Goal: Transaction & Acquisition: Obtain resource

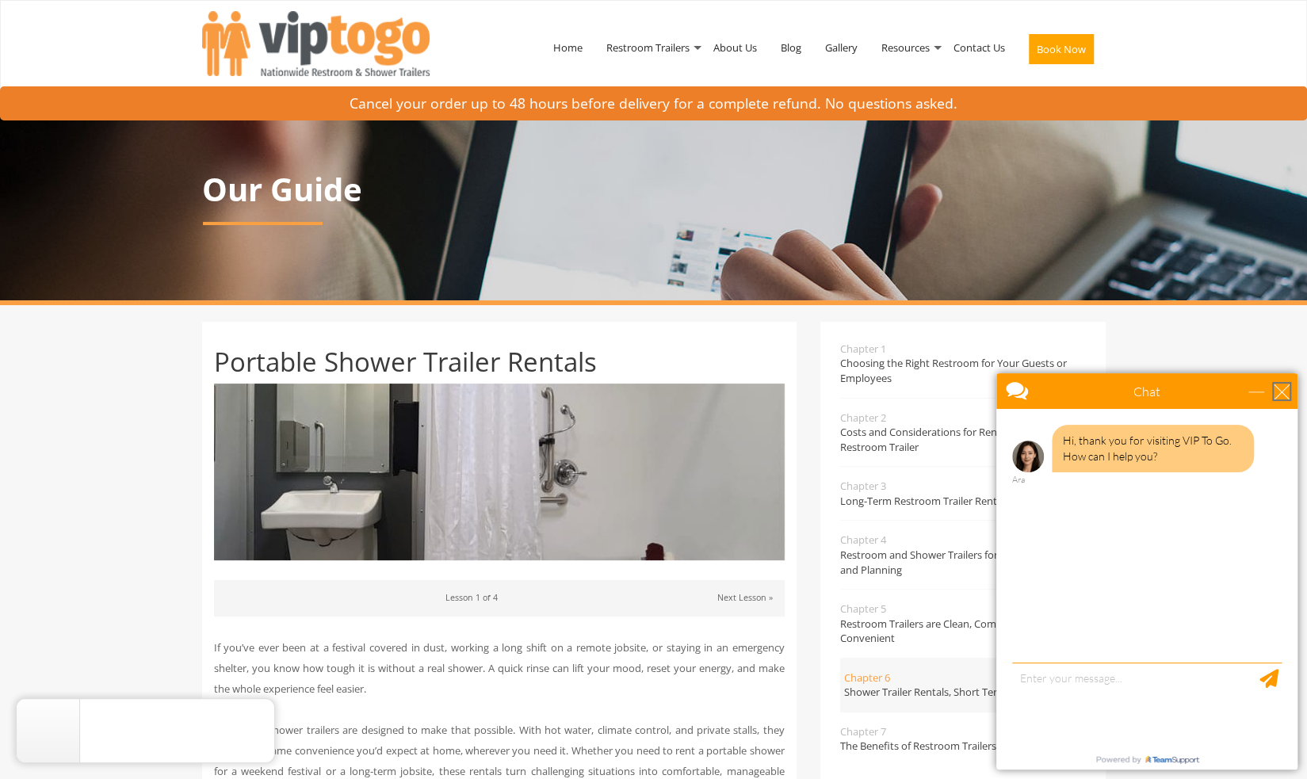
click at [1288, 396] on div "close" at bounding box center [1282, 392] width 16 height 16
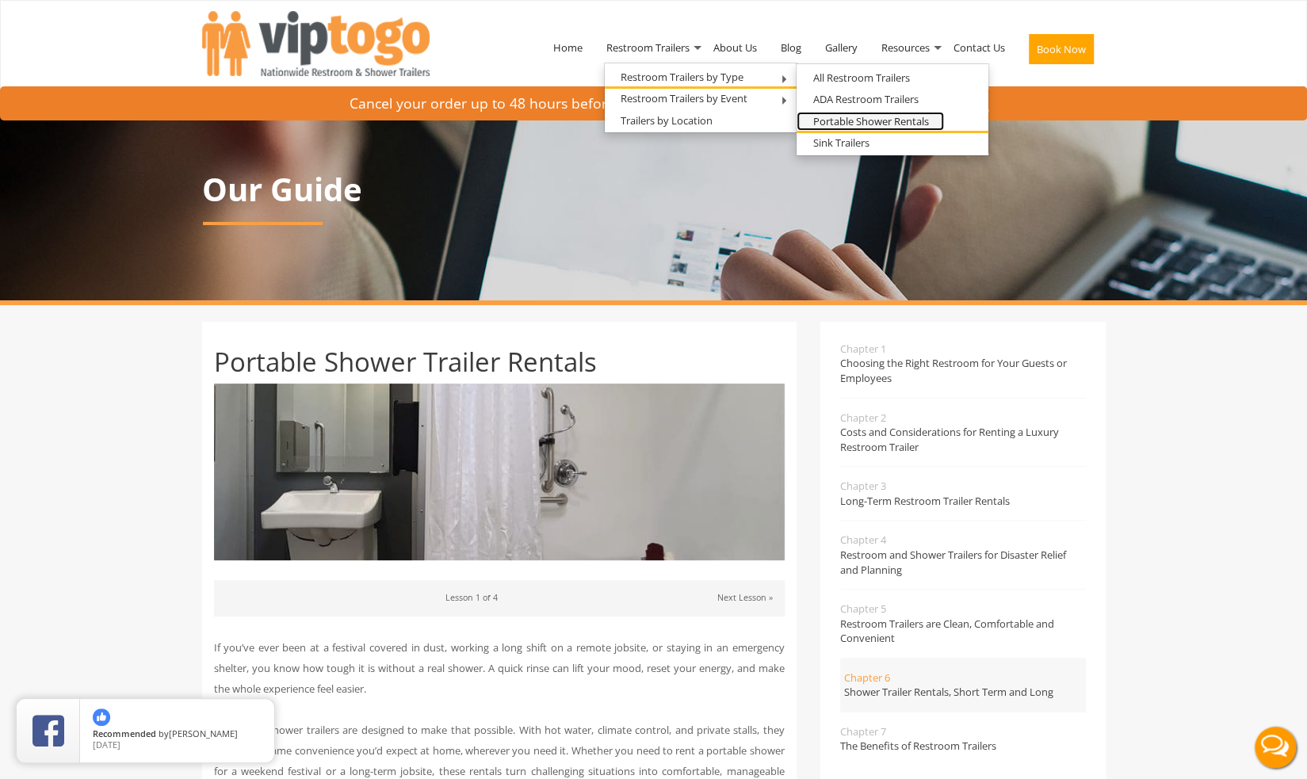
click at [845, 118] on link "Portable Shower Rentals" at bounding box center [870, 122] width 147 height 20
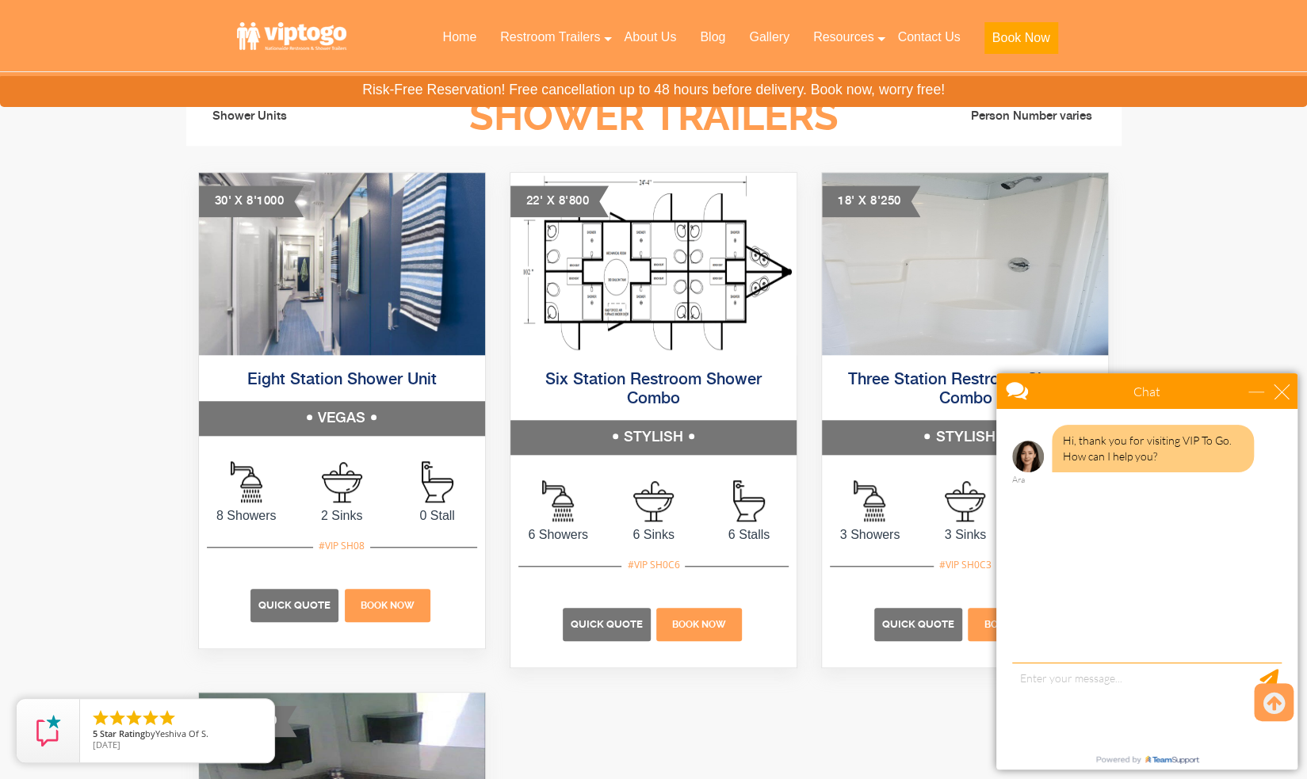
scroll to position [775, 0]
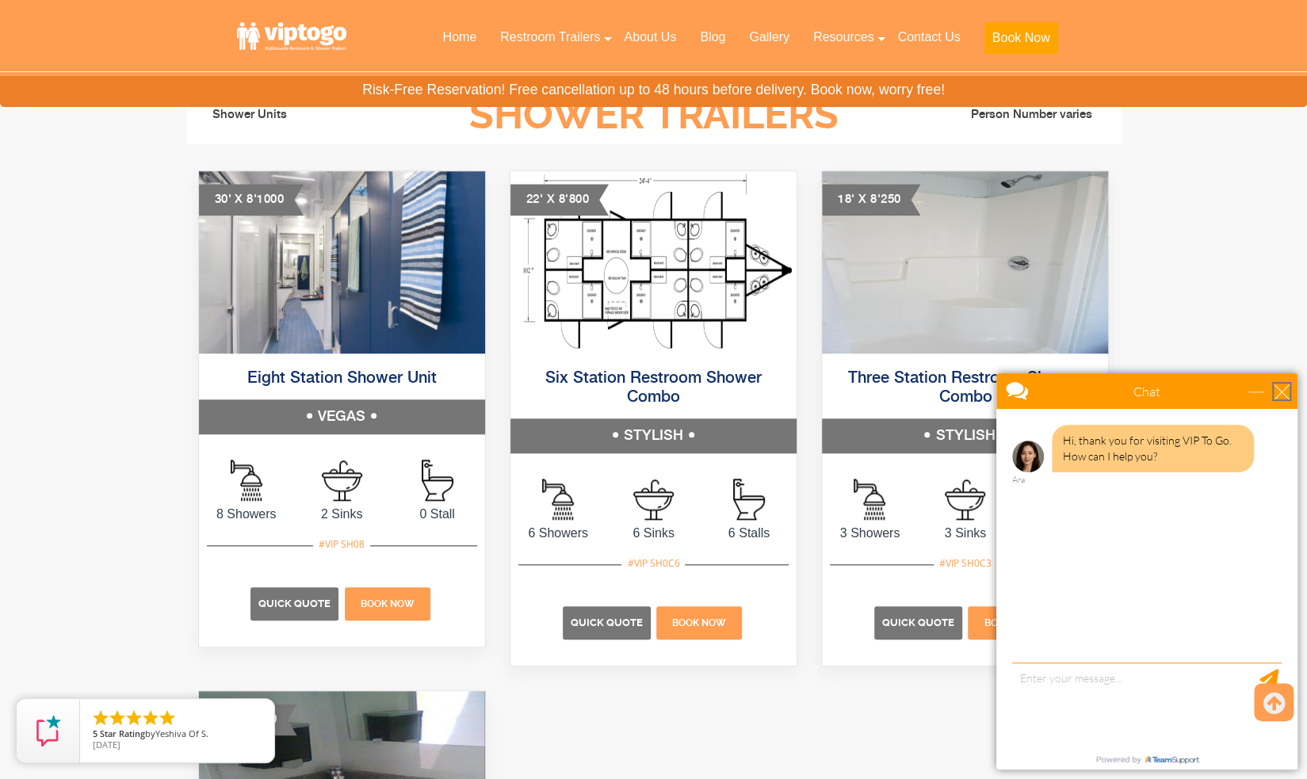
click at [1284, 391] on div "close" at bounding box center [1282, 392] width 16 height 16
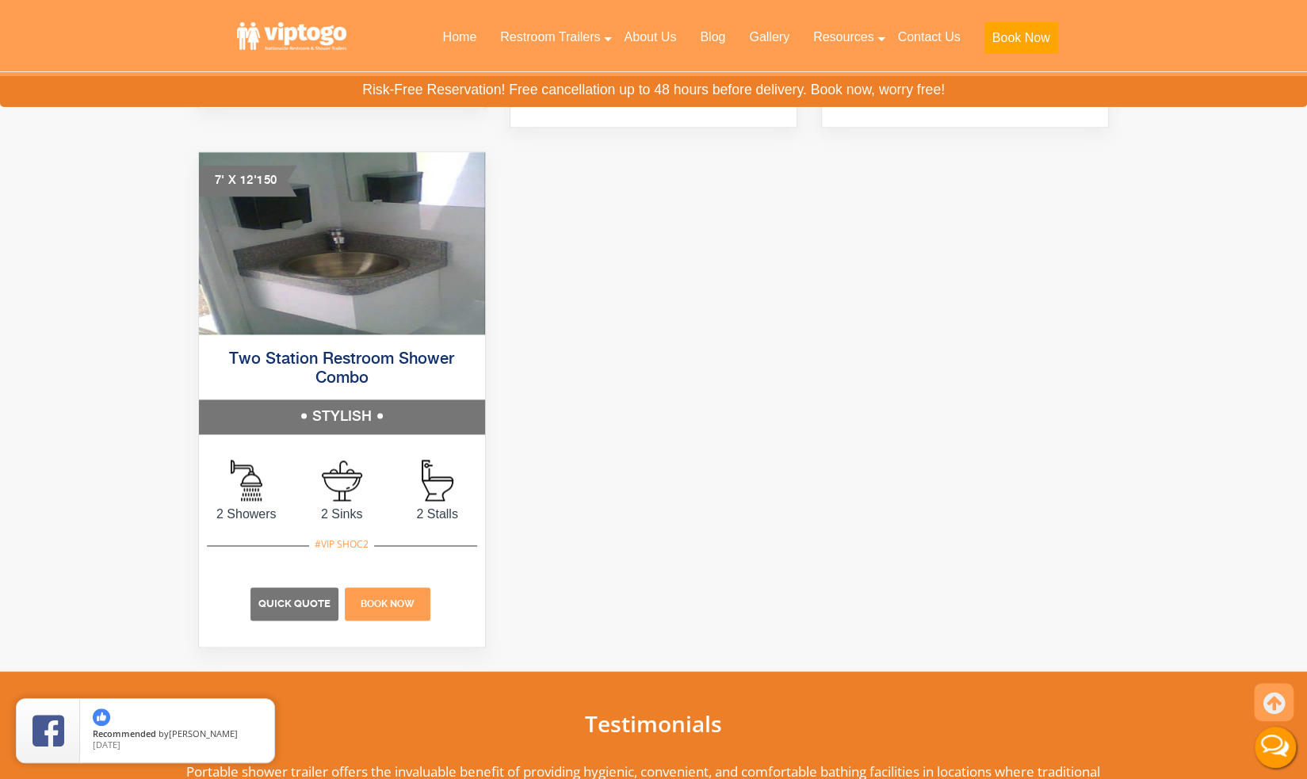
scroll to position [1318, 0]
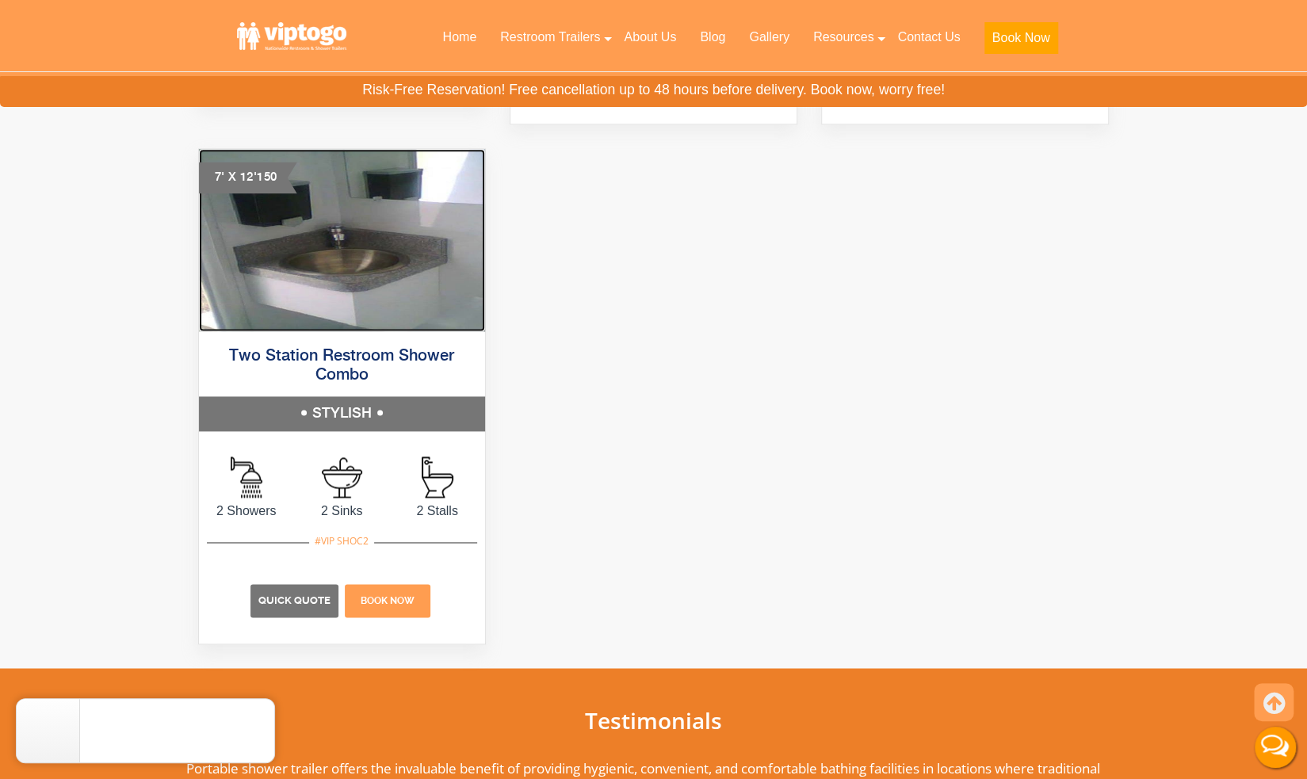
click at [354, 273] on img at bounding box center [342, 240] width 286 height 182
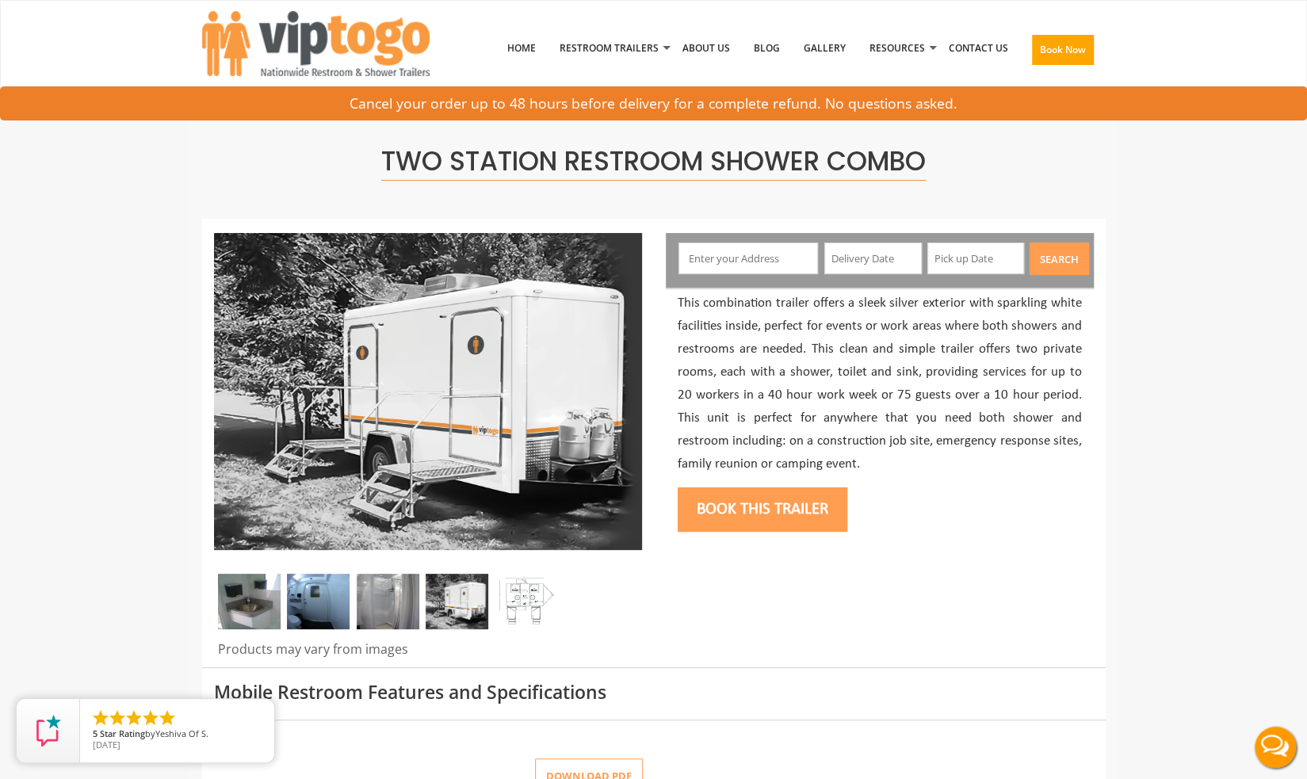
click at [313, 597] on img at bounding box center [318, 602] width 63 height 56
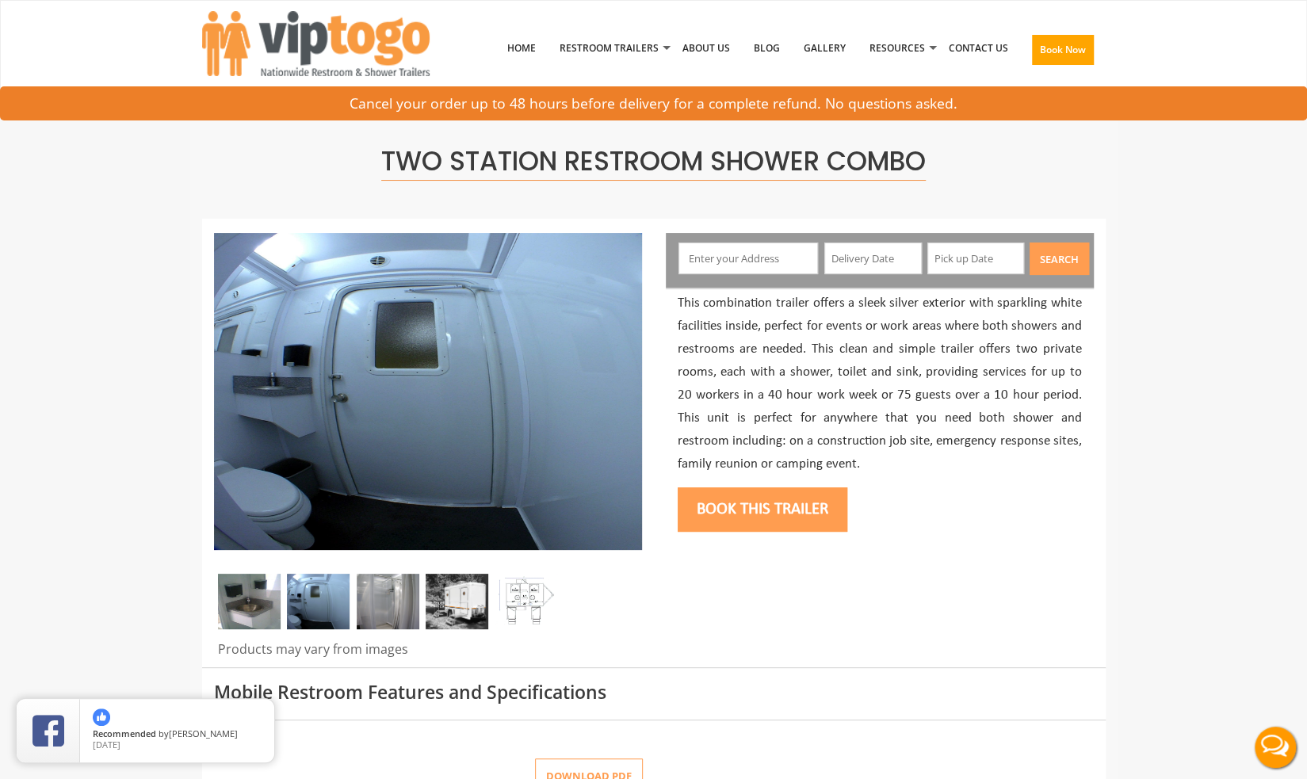
click at [384, 601] on img at bounding box center [388, 602] width 63 height 56
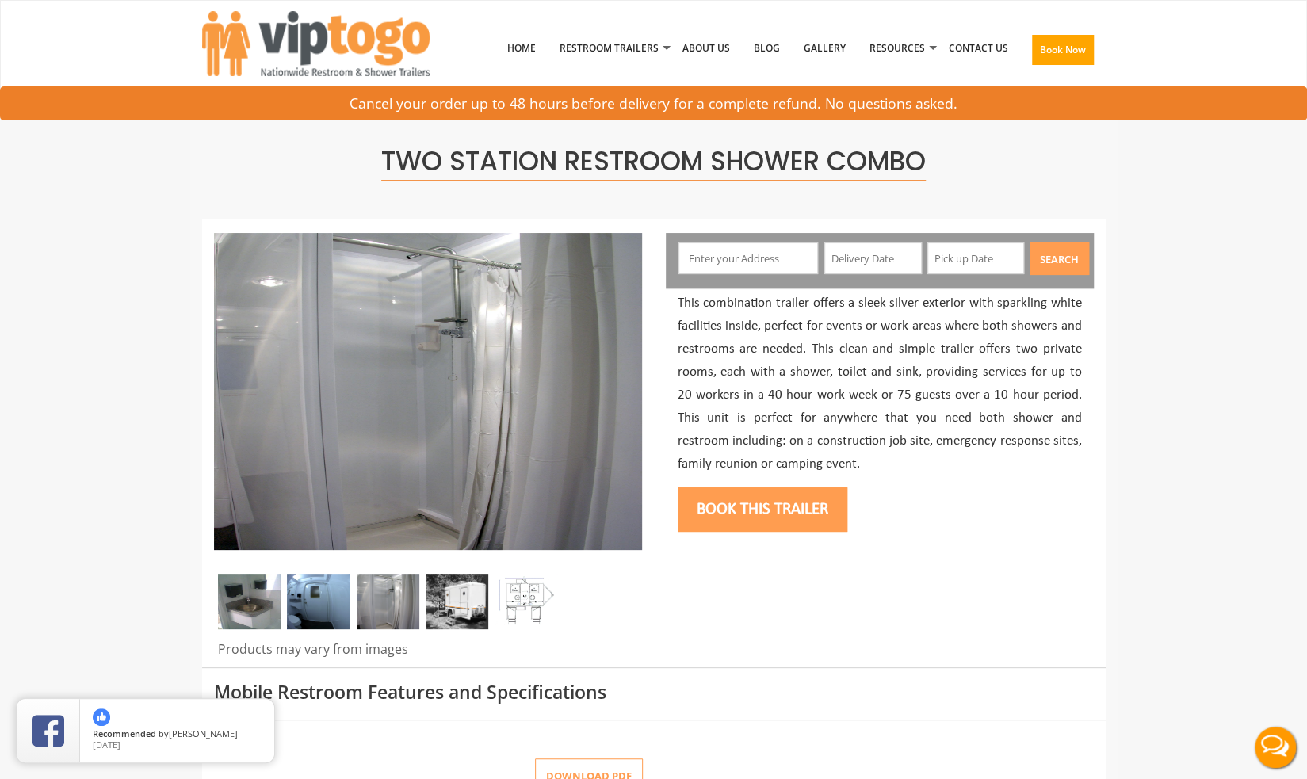
click at [450, 603] on img at bounding box center [457, 602] width 63 height 56
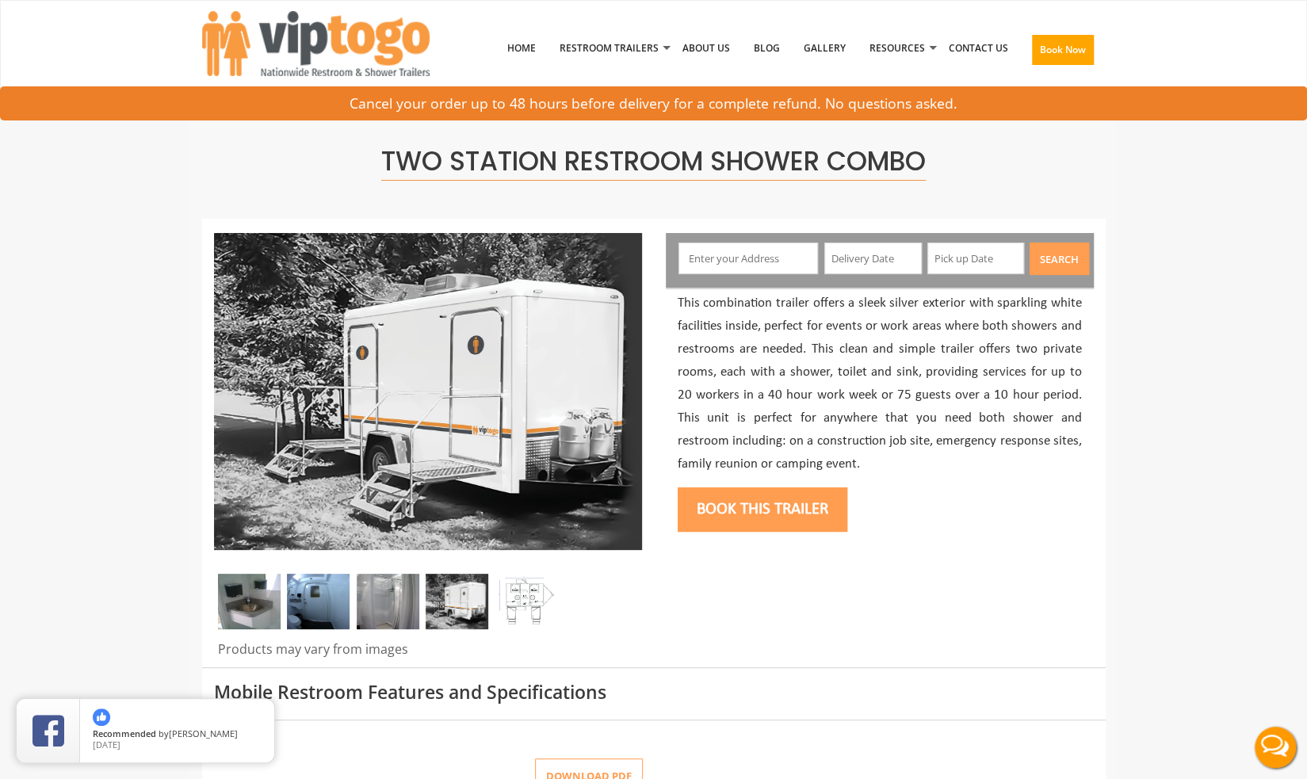
click at [525, 593] on img at bounding box center [526, 602] width 63 height 56
